Goal: Use online tool/utility: Utilize a website feature to perform a specific function

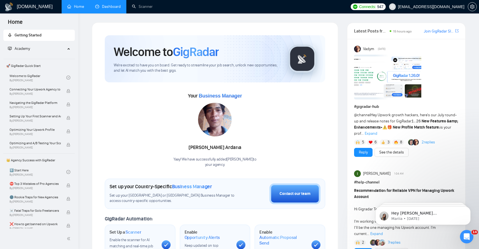
click at [110, 4] on link "Dashboard" at bounding box center [107, 6] width 25 height 5
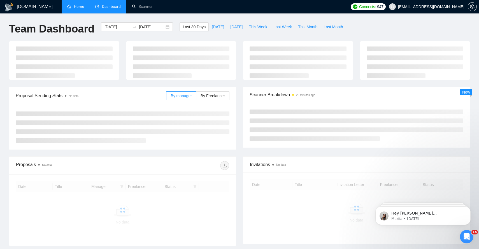
click at [68, 13] on li "Home" at bounding box center [76, 6] width 28 height 13
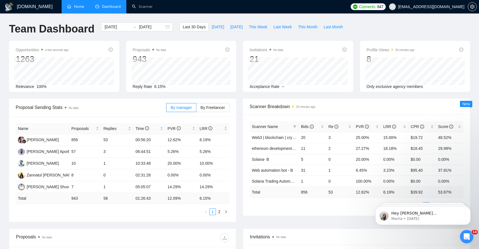
click at [79, 9] on link "Home" at bounding box center [75, 6] width 17 height 5
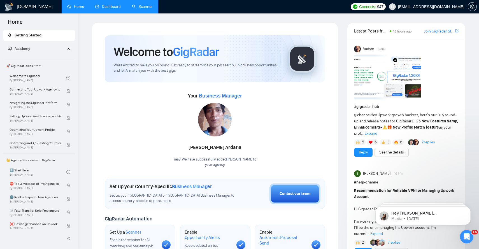
click at [138, 13] on li "Scanner" at bounding box center [142, 6] width 32 height 13
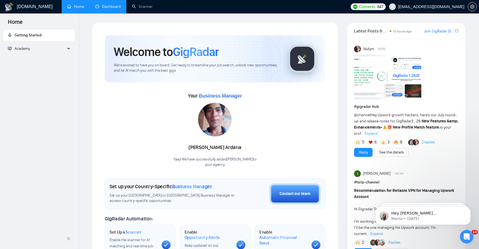
click at [121, 9] on link "Dashboard" at bounding box center [107, 6] width 25 height 5
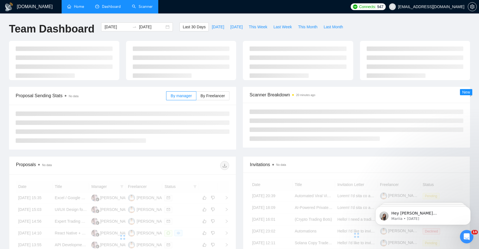
click at [137, 6] on link "Scanner" at bounding box center [142, 6] width 21 height 5
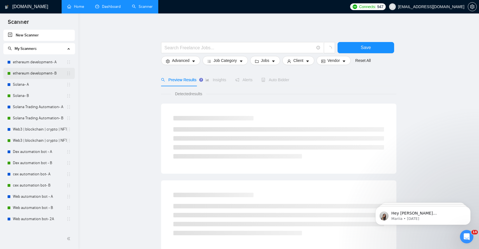
click at [29, 71] on link "ethereum development- B" at bounding box center [39, 73] width 53 height 11
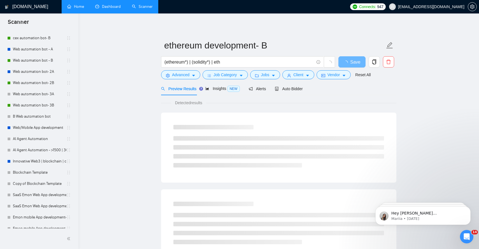
scroll to position [153, 0]
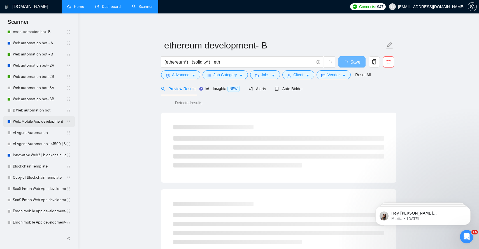
click at [36, 122] on link "Web/Mobile App development" at bounding box center [39, 121] width 53 height 11
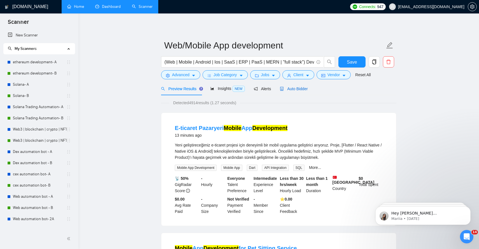
click at [290, 91] on span "Auto Bidder" at bounding box center [294, 89] width 28 height 4
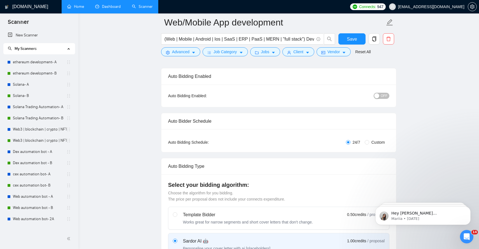
scroll to position [29, 0]
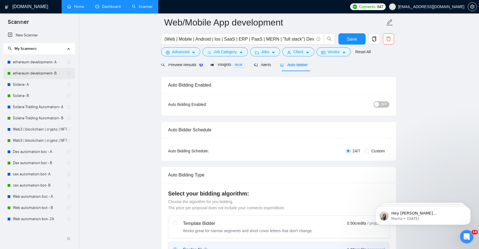
click at [36, 74] on link "ethereum development- B" at bounding box center [39, 73] width 53 height 11
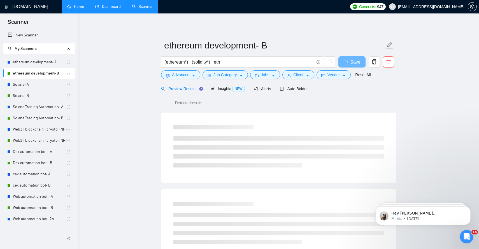
scroll to position [11, 0]
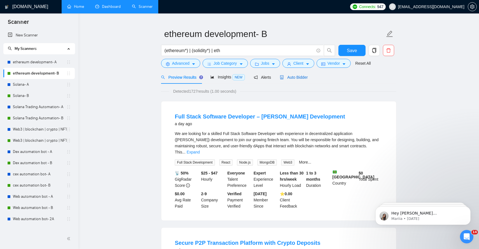
click at [301, 76] on span "Auto Bidder" at bounding box center [294, 77] width 28 height 4
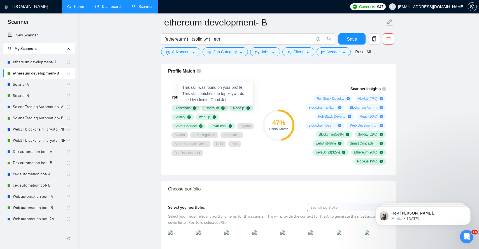
scroll to position [369, 0]
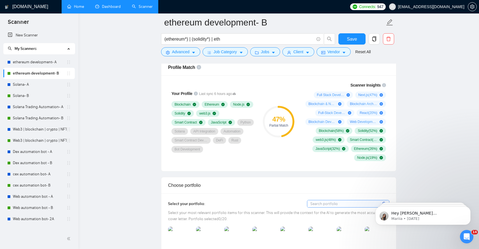
click at [245, 154] on div "Your Profile Last sync 6 hours ago Blockchain Ethereum Node.js Solidity web3.[P…" at bounding box center [213, 121] width 90 height 69
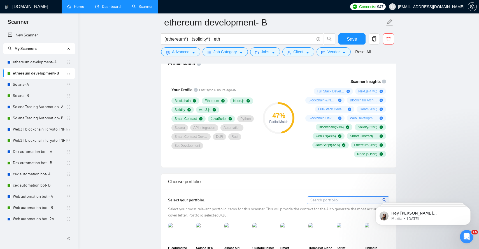
drag, startPoint x: 173, startPoint y: 85, endPoint x: 238, endPoint y: 157, distance: 96.9
click at [238, 157] on div "Your Profile Last sync 6 hours ago Blockchain Ethereum Node.js Solidity web3.[P…" at bounding box center [213, 118] width 94 height 86
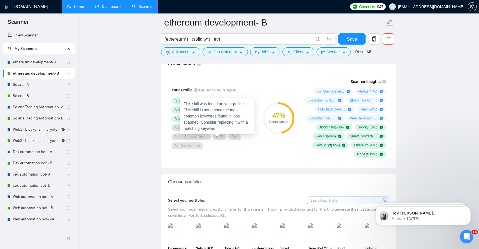
scroll to position [330, 0]
